Goal: Transaction & Acquisition: Purchase product/service

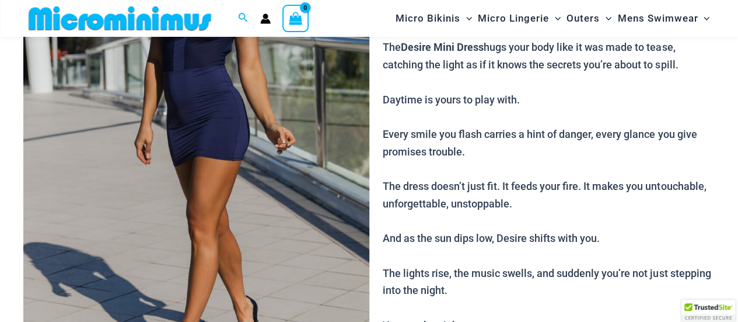
scroll to position [46, 0]
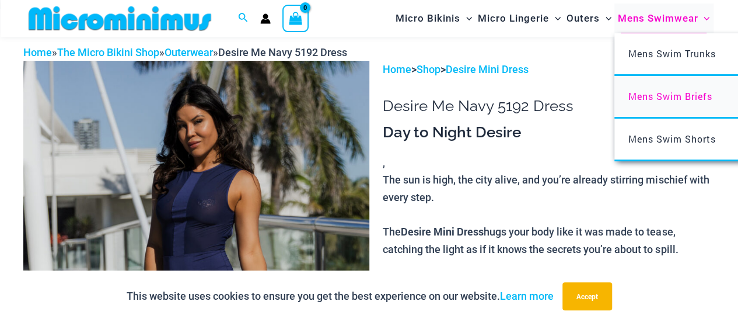
click at [677, 93] on span "Mens Swim Briefs" at bounding box center [670, 96] width 84 height 12
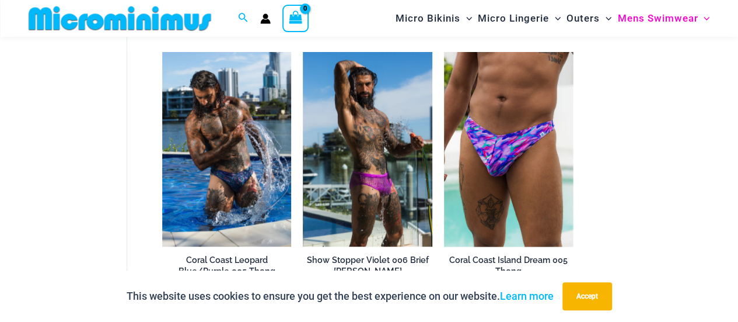
scroll to position [391, 0]
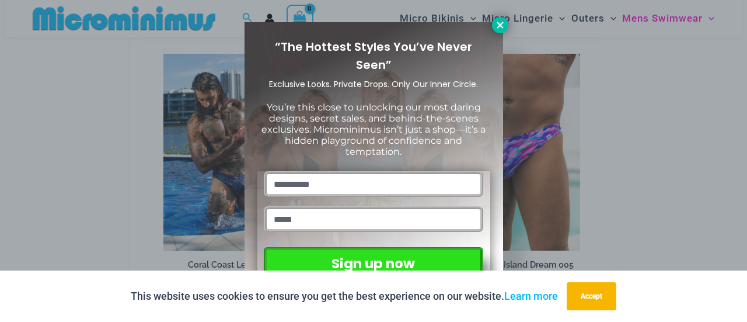
click at [503, 27] on icon at bounding box center [500, 25] width 6 height 6
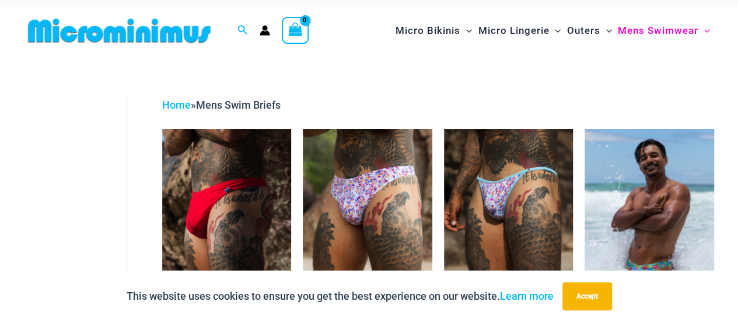
scroll to position [0, 0]
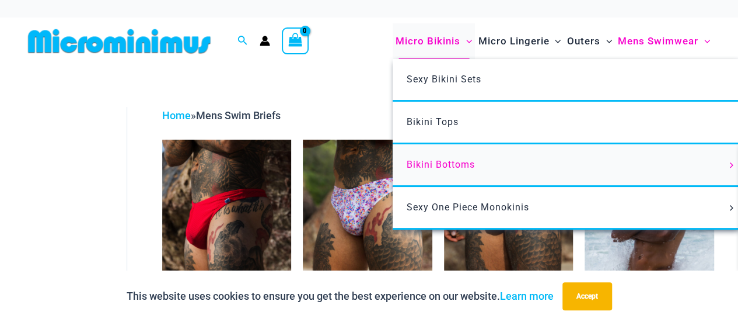
click at [452, 158] on link "Bikini Bottoms" at bounding box center [566, 165] width 347 height 43
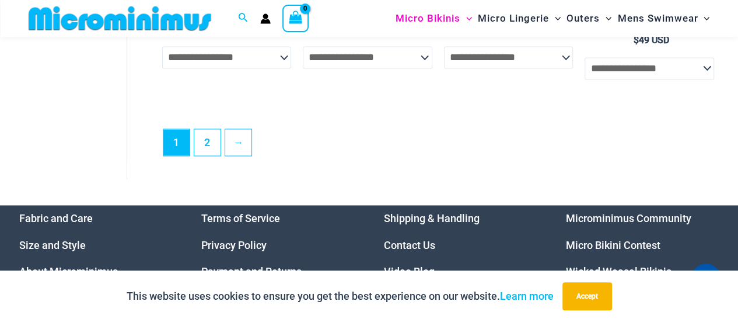
scroll to position [3072, 0]
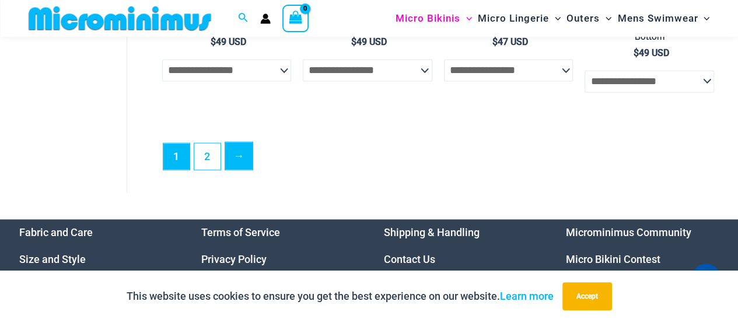
click at [242, 169] on link "→" at bounding box center [238, 155] width 27 height 27
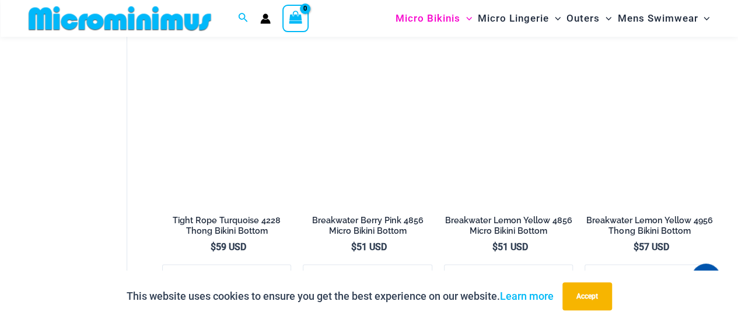
scroll to position [754, 0]
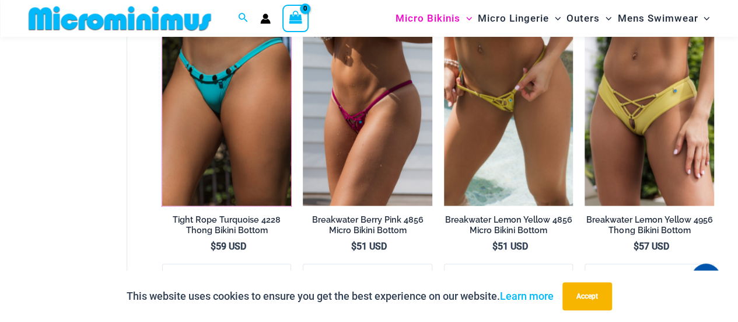
click at [162, 12] on img at bounding box center [162, 12] width 0 height 0
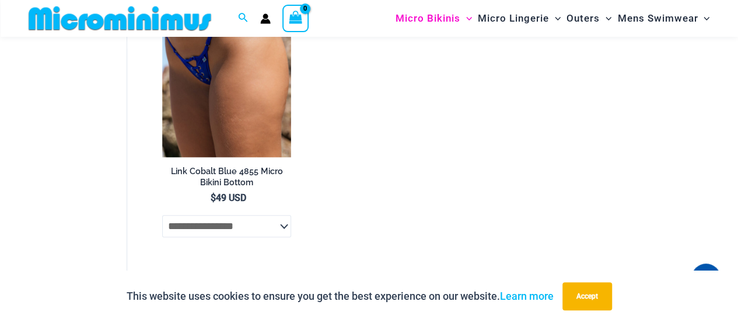
scroll to position [2366, 0]
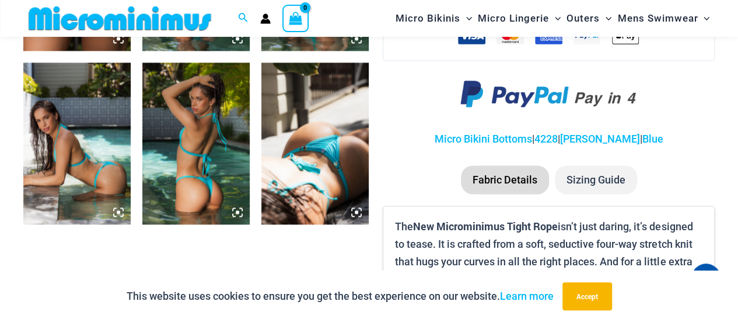
scroll to position [750, 0]
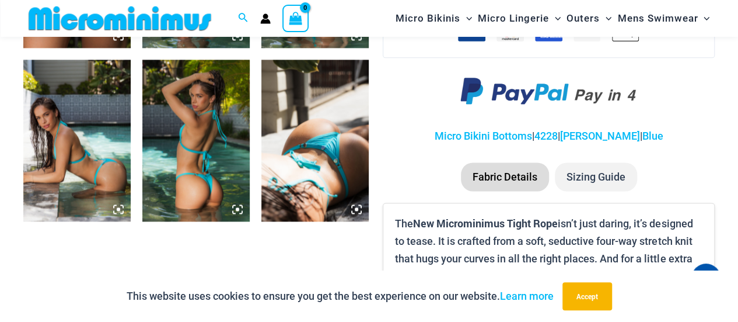
click at [165, 149] on img at bounding box center [195, 140] width 107 height 161
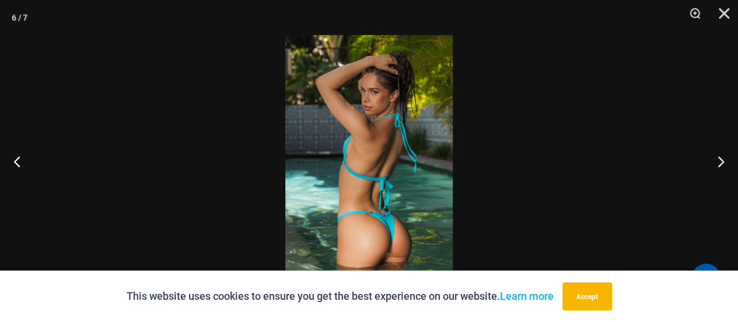
scroll to position [963, 0]
click at [724, 8] on button "Close" at bounding box center [719, 17] width 29 height 35
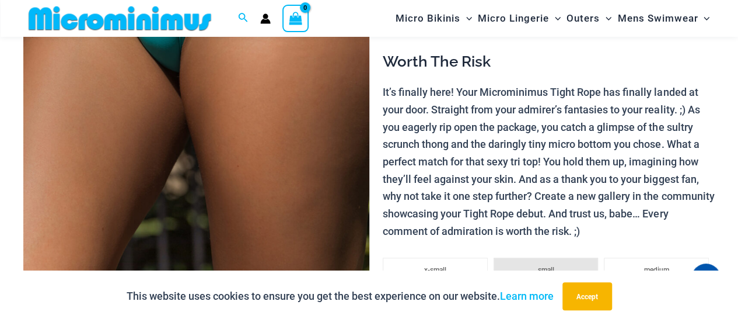
scroll to position [308, 0]
